Goal: Task Accomplishment & Management: Manage account settings

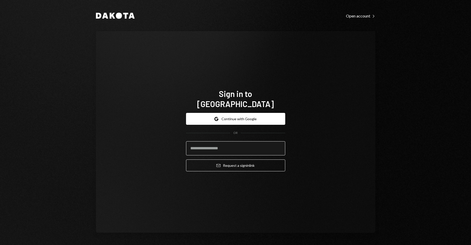
click at [227, 143] on input "email" at bounding box center [235, 148] width 99 height 14
type input "**********"
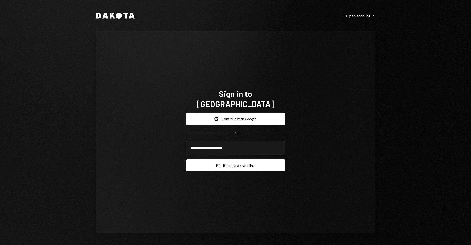
click at [235, 159] on button "Email Request a sign in link" at bounding box center [235, 165] width 99 height 12
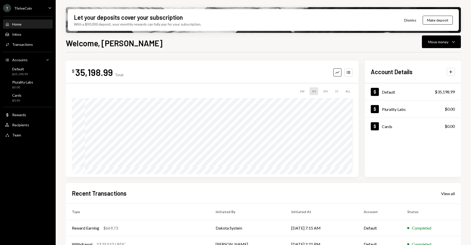
click at [326, 51] on div "Welcome, [PERSON_NAME] Move money Caret Down $ 35,198.99 Total Graph Accounts 1…" at bounding box center [263, 156] width 395 height 238
click at [356, 48] on div "Welcome, [PERSON_NAME] Move money Caret Down" at bounding box center [263, 42] width 395 height 11
click at [335, 74] on icon "Graph" at bounding box center [337, 72] width 5 height 5
click at [351, 75] on button "Accounts" at bounding box center [348, 72] width 8 height 8
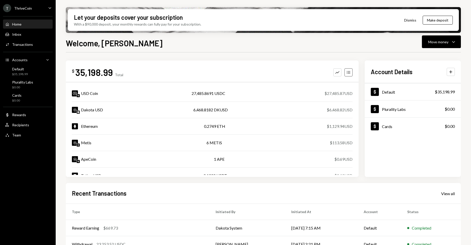
click at [347, 73] on icon "Accounts" at bounding box center [348, 72] width 5 height 5
click at [342, 73] on div "Graph Accounts" at bounding box center [342, 72] width 19 height 8
click at [333, 76] on div "$ 35,198.99 Total Graph Accounts" at bounding box center [212, 72] width 281 height 11
click at [337, 71] on icon "Graph" at bounding box center [337, 72] width 5 height 5
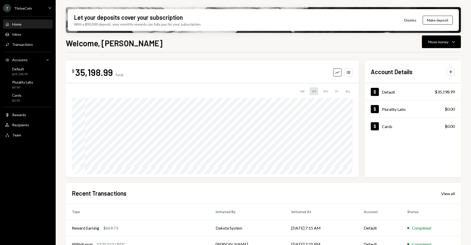
click at [293, 68] on div "$ 35,198.99 Total Graph Accounts" at bounding box center [212, 72] width 281 height 11
click at [351, 72] on button "Accounts" at bounding box center [348, 72] width 8 height 8
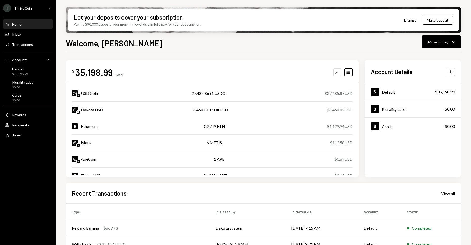
drag, startPoint x: 292, startPoint y: 72, endPoint x: 339, endPoint y: 70, distance: 47.3
click at [293, 72] on div "$ 35,198.99 Total Graph Accounts" at bounding box center [212, 72] width 281 height 11
click at [336, 72] on icon "Graph" at bounding box center [337, 72] width 5 height 5
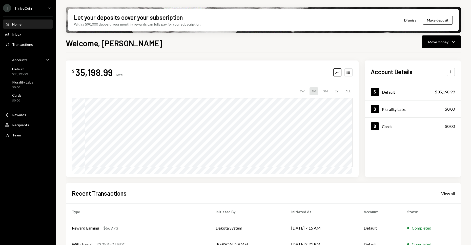
click at [349, 70] on icon "Accounts" at bounding box center [348, 72] width 5 height 5
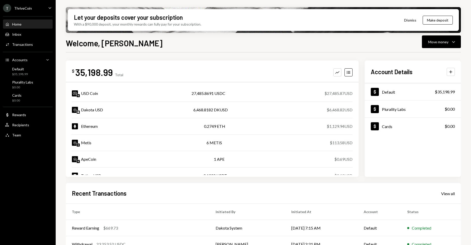
click at [274, 64] on div "$ 35,198.99 Total Graph Accounts USD Coin 27,485.8691 USDC $27,485.87 USD Dakot…" at bounding box center [212, 118] width 293 height 116
click at [336, 75] on button "Graph" at bounding box center [337, 72] width 8 height 8
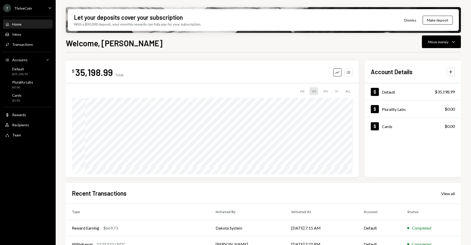
click at [349, 73] on icon "Accounts" at bounding box center [348, 72] width 5 height 5
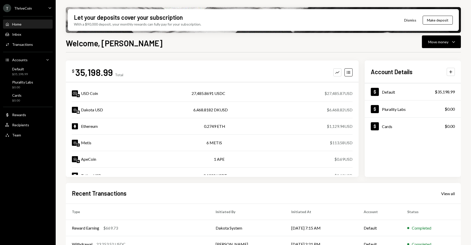
click at [241, 73] on div "$ 35,198.99 Total Graph Accounts" at bounding box center [212, 72] width 281 height 11
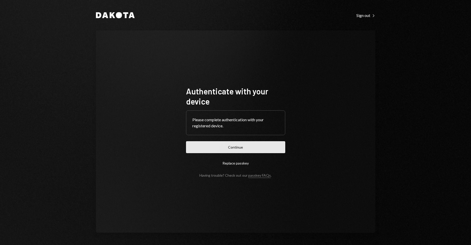
click at [268, 146] on button "Continue" at bounding box center [235, 147] width 99 height 12
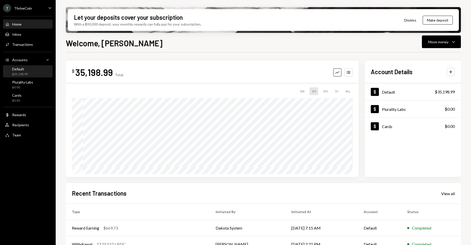
click at [30, 73] on div "Default $35,198.99" at bounding box center [28, 72] width 46 height 10
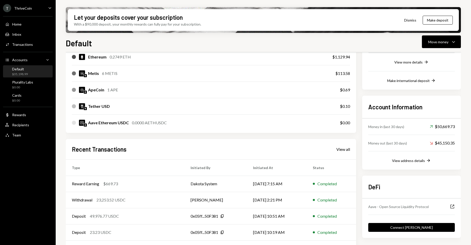
scroll to position [117, 0]
